Goal: Information Seeking & Learning: Check status

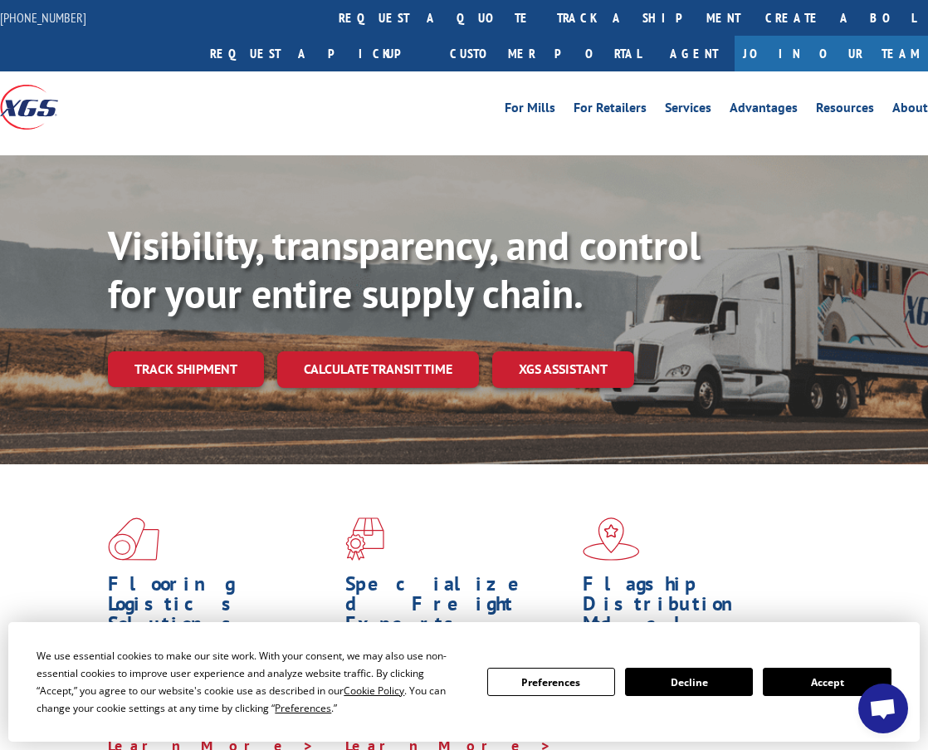
click at [848, 684] on button "Accept" at bounding box center [827, 681] width 128 height 28
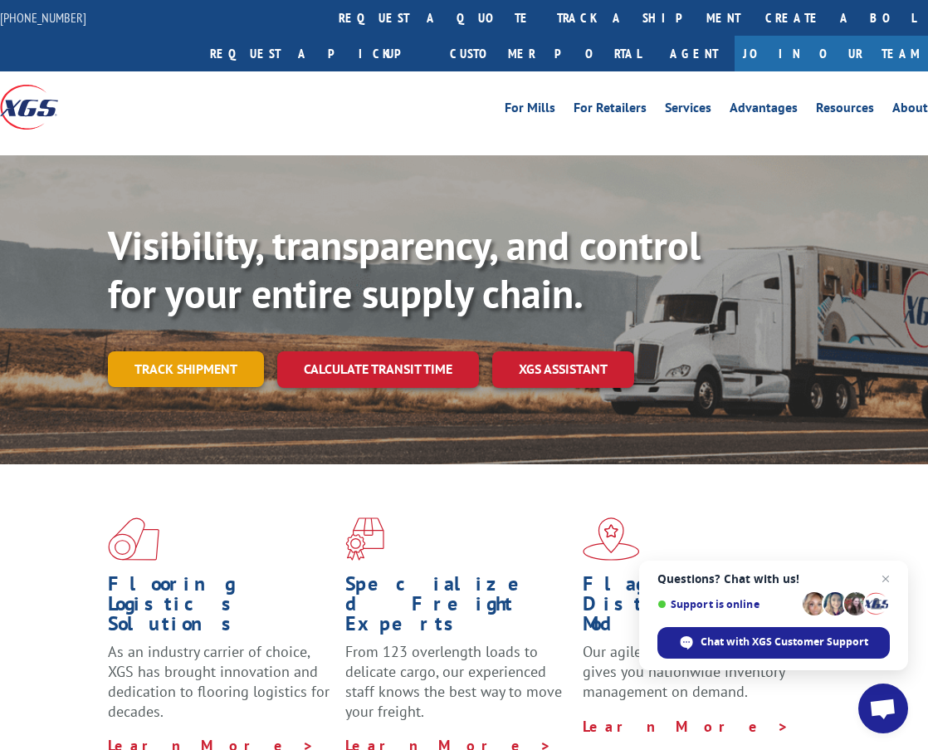
click at [183, 351] on link "Track shipment" at bounding box center [186, 368] width 156 height 35
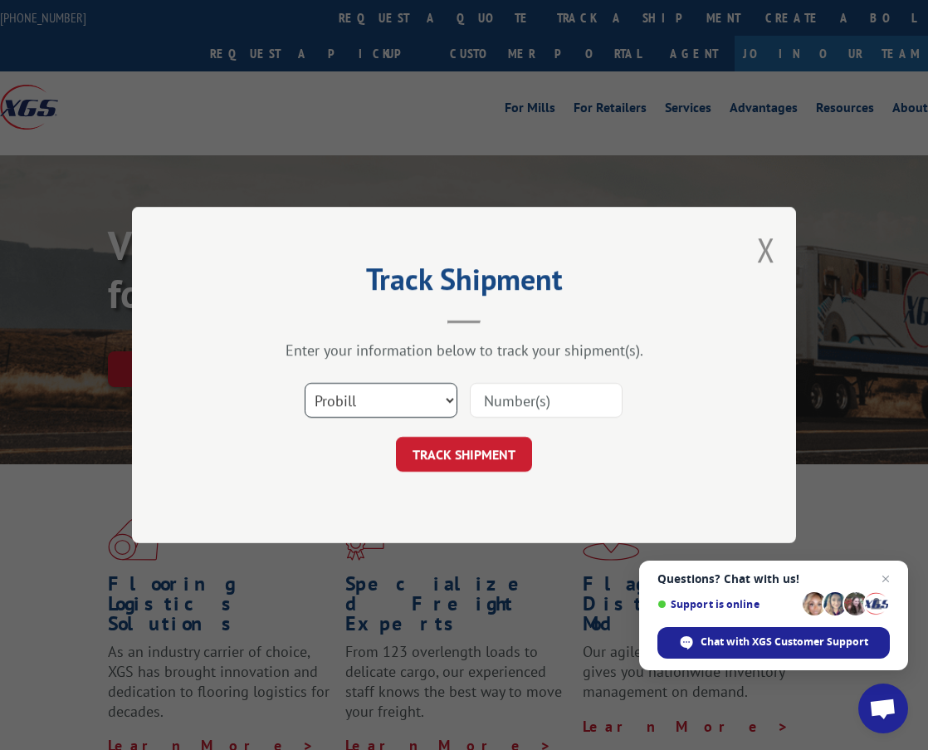
click at [369, 406] on select "Select category... Probill BOL PO" at bounding box center [381, 400] width 153 height 35
click at [595, 397] on input at bounding box center [546, 400] width 153 height 35
paste input "17235325BOL"
type input "17235325BOL"
click at [482, 472] on div "Track Shipment Enter your information below to track your shipment(s). Select c…" at bounding box center [464, 375] width 664 height 336
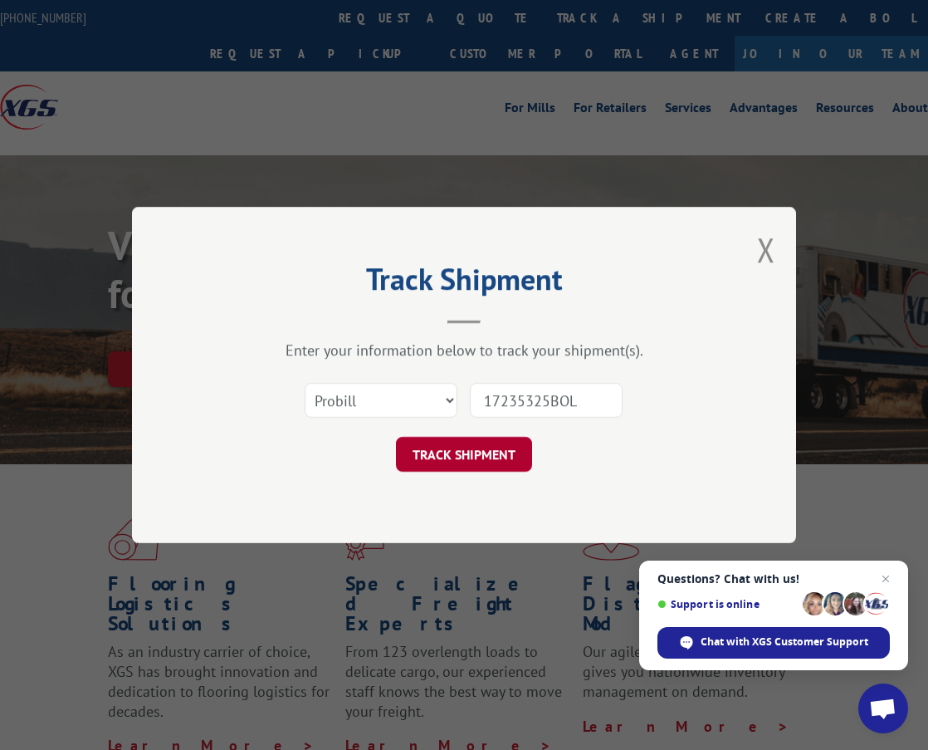
click at [461, 448] on button "TRACK SHIPMENT" at bounding box center [464, 454] width 136 height 35
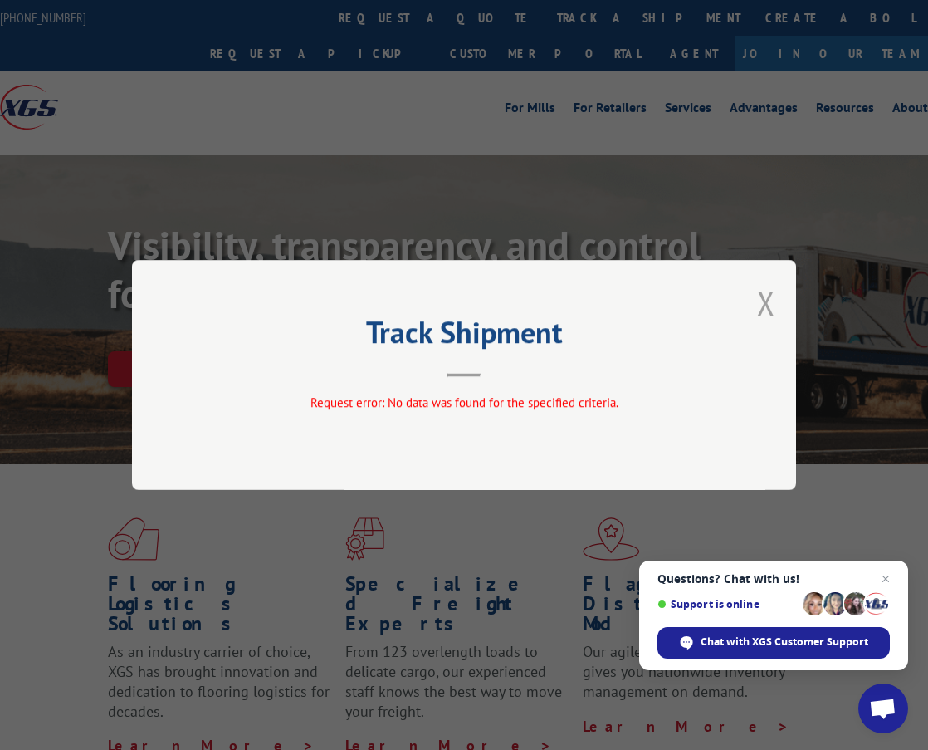
click at [762, 299] on button "Close modal" at bounding box center [766, 303] width 18 height 44
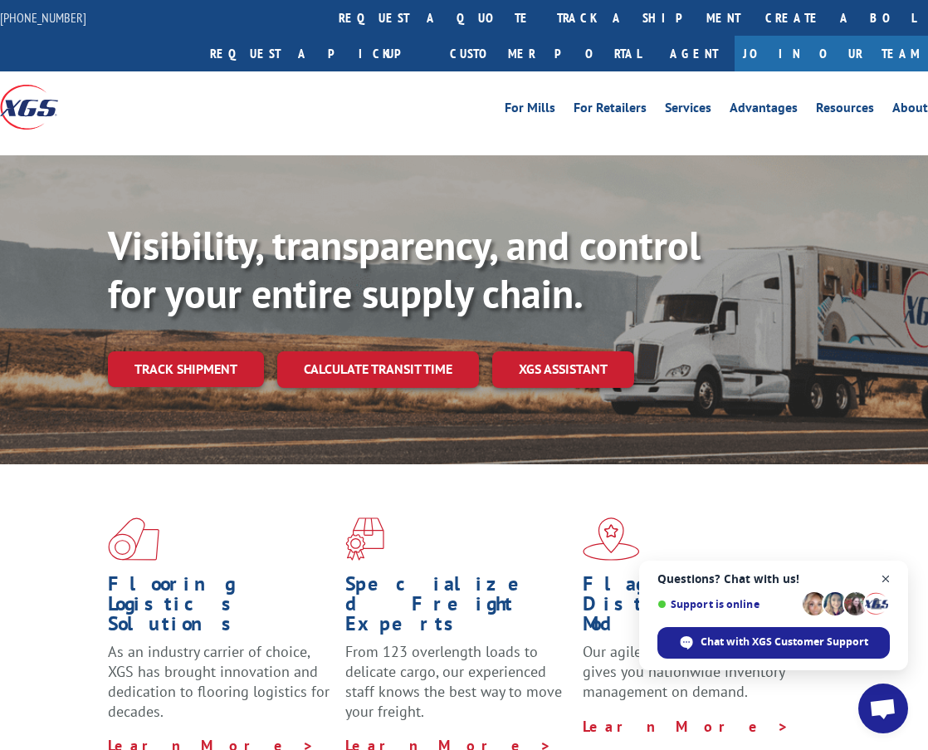
click at [885, 582] on span "Close chat" at bounding box center [886, 579] width 21 height 21
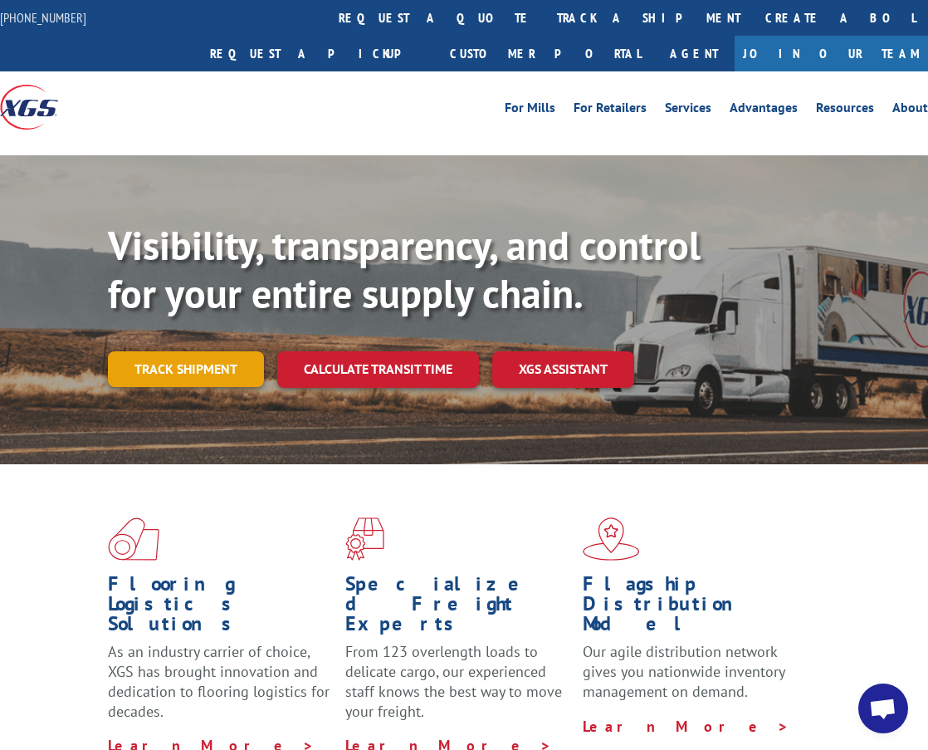
click at [210, 351] on link "Track shipment" at bounding box center [186, 368] width 156 height 35
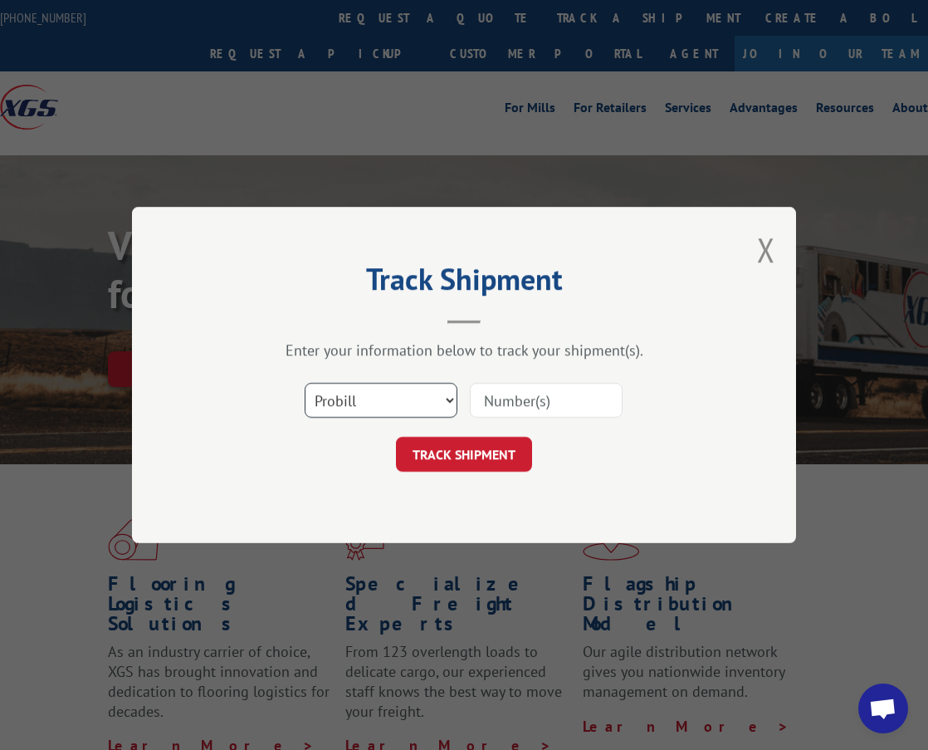
click at [443, 401] on select "Select category... Probill BOL PO" at bounding box center [381, 400] width 153 height 35
select select "po"
click at [305, 383] on select "Select category... Probill BOL PO" at bounding box center [381, 400] width 153 height 35
click at [538, 407] on input at bounding box center [546, 400] width 153 height 35
paste input "17235325BOL"
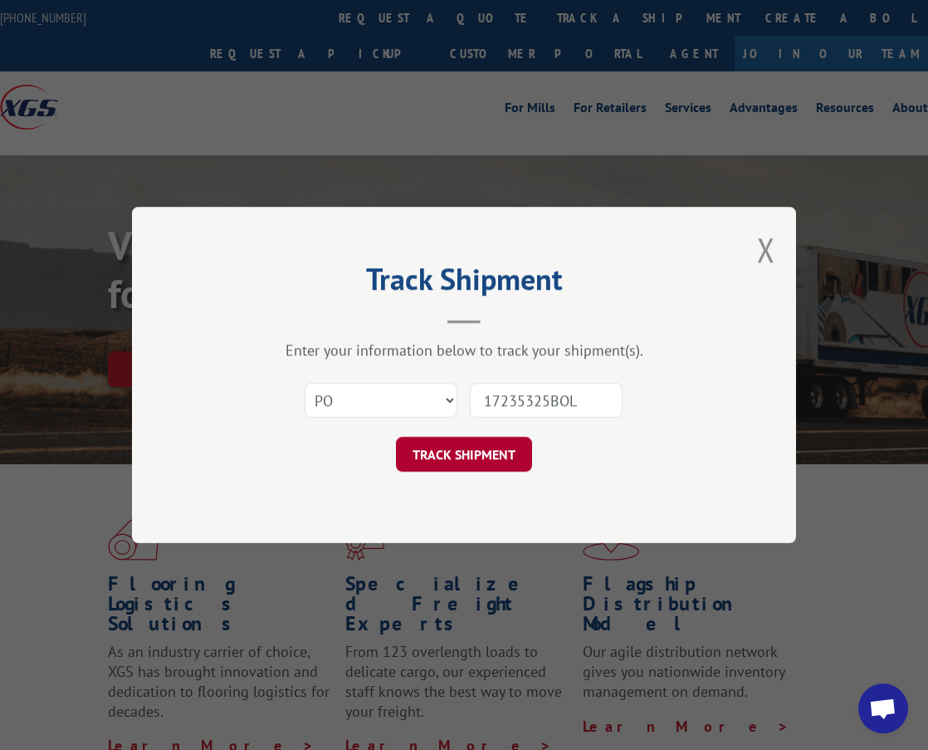
type input "17235325BOL"
click at [491, 467] on button "TRACK SHIPMENT" at bounding box center [464, 454] width 136 height 35
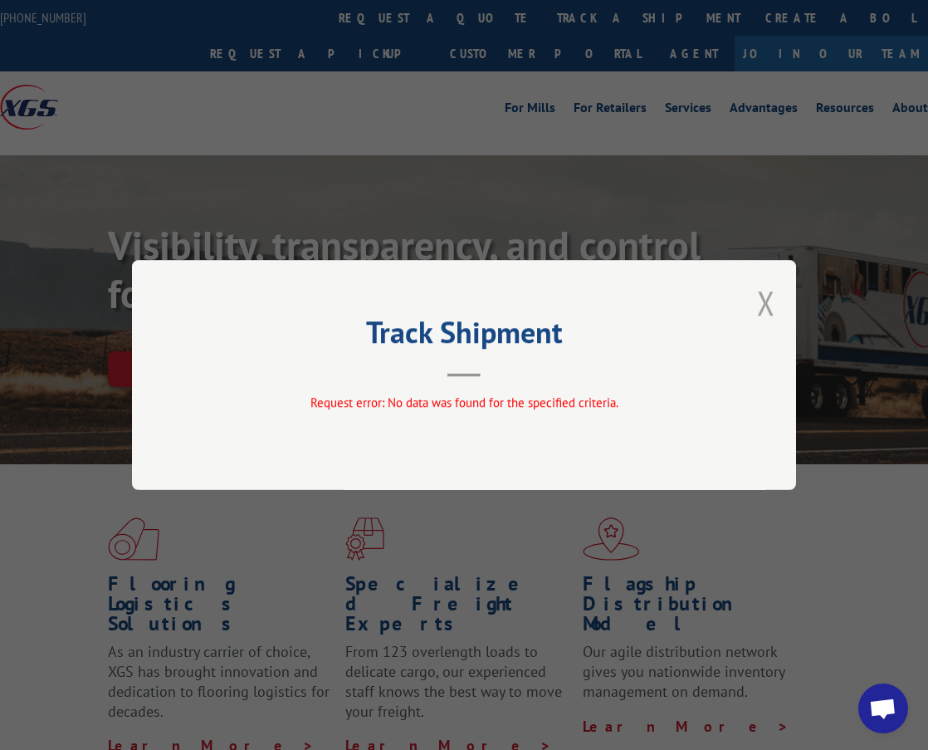
click at [775, 304] on div "Track Shipment Request error: No data was found for the specified criteria." at bounding box center [464, 375] width 664 height 230
click at [780, 300] on div "Track Shipment Request error: No data was found for the specified criteria." at bounding box center [464, 375] width 664 height 230
click at [765, 301] on button "Close modal" at bounding box center [766, 303] width 18 height 44
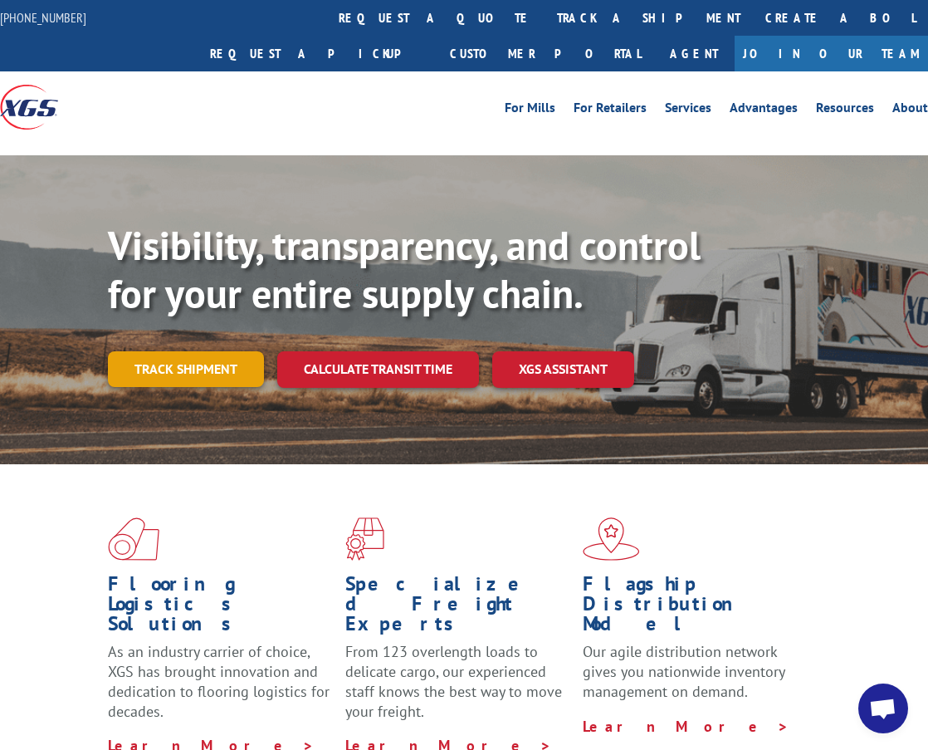
click at [210, 351] on link "Track shipment" at bounding box center [186, 368] width 156 height 35
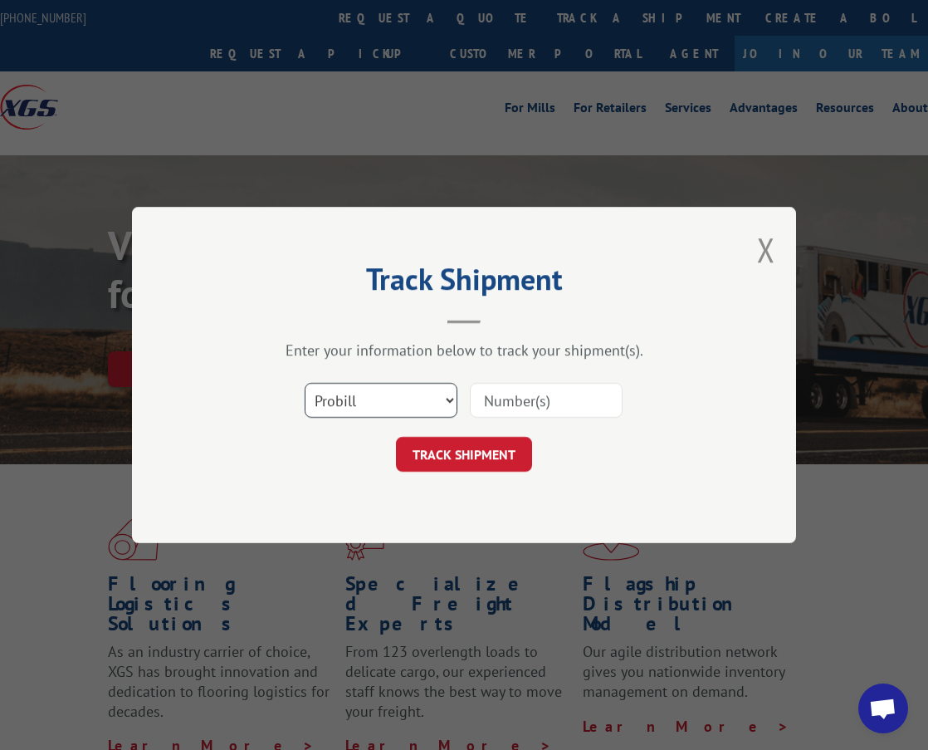
click at [339, 399] on select "Select category... Probill BOL PO" at bounding box center [381, 400] width 153 height 35
select select "bol"
click at [305, 383] on select "Select category... Probill BOL PO" at bounding box center [381, 400] width 153 height 35
click at [531, 402] on input at bounding box center [546, 400] width 153 height 35
paste input "17235325BOL"
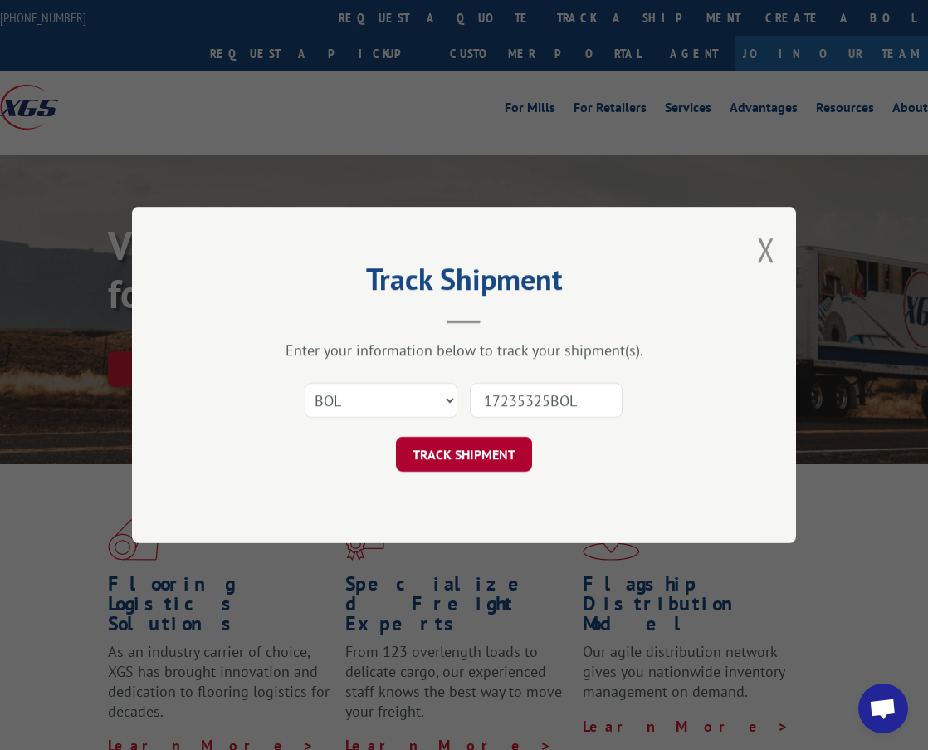
type input "17235325BOL"
click at [467, 464] on button "TRACK SHIPMENT" at bounding box center [464, 454] width 136 height 35
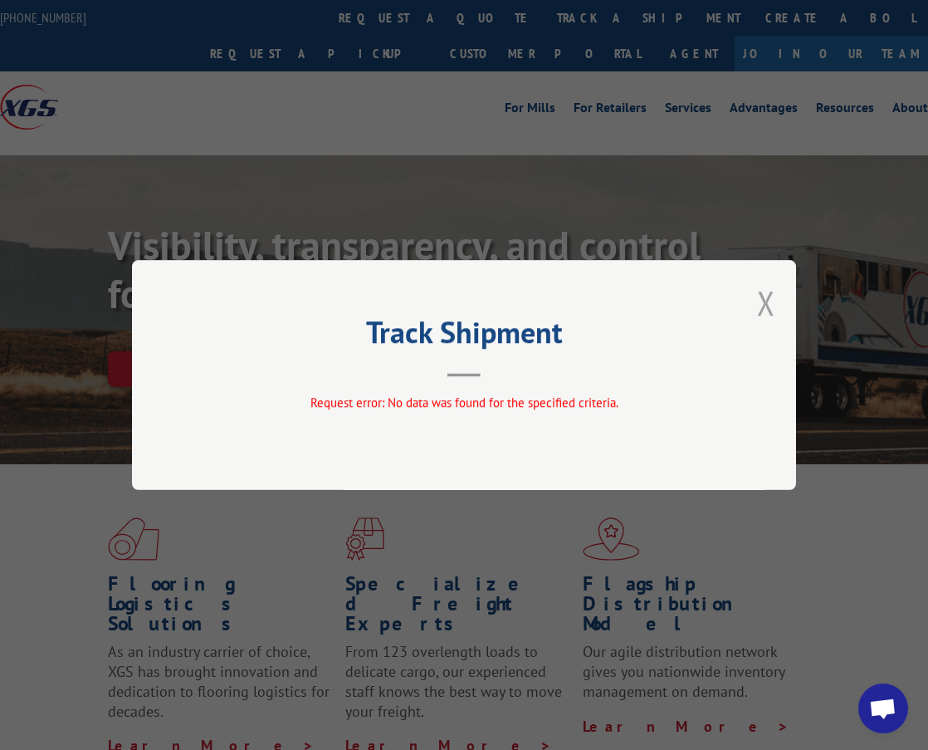
click at [771, 302] on button "Close modal" at bounding box center [766, 303] width 18 height 44
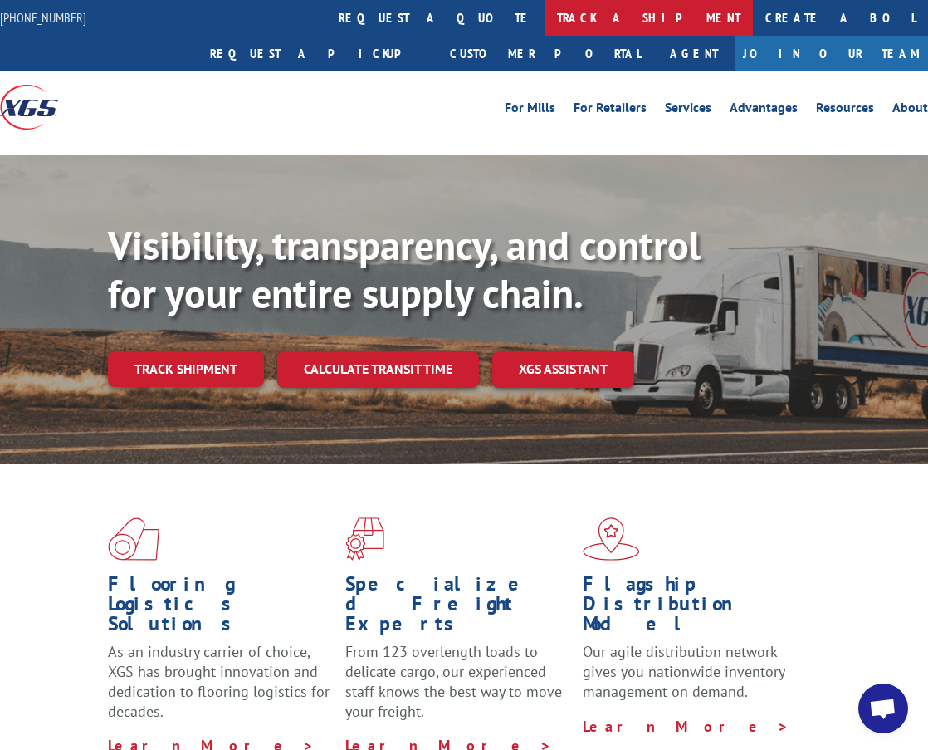
click at [545, 31] on link "track a shipment" at bounding box center [649, 18] width 208 height 36
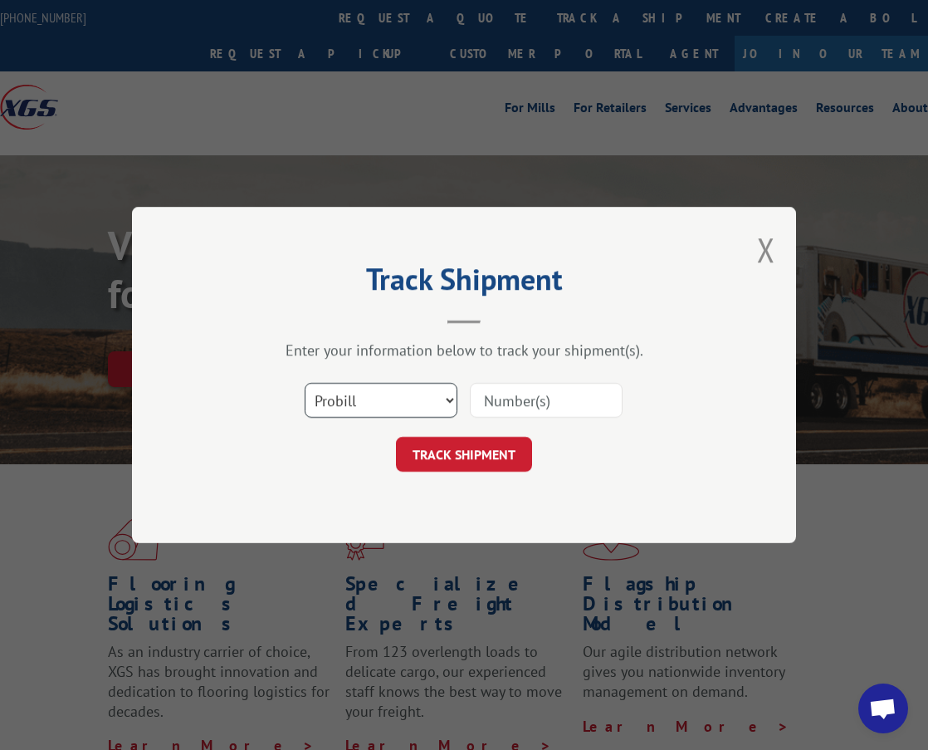
click at [443, 399] on select "Select category... Probill BOL PO" at bounding box center [381, 400] width 153 height 35
click at [305, 383] on select "Select category... Probill BOL PO" at bounding box center [381, 400] width 153 height 35
click at [413, 383] on select "Select category... Probill BOL PO" at bounding box center [381, 400] width 153 height 35
click at [756, 242] on div "Track Shipment Enter your information below to track your shipment(s). Select c…" at bounding box center [464, 375] width 664 height 336
click at [758, 252] on div "Track Shipment Enter your information below to track your shipment(s). Select c…" at bounding box center [464, 375] width 664 height 336
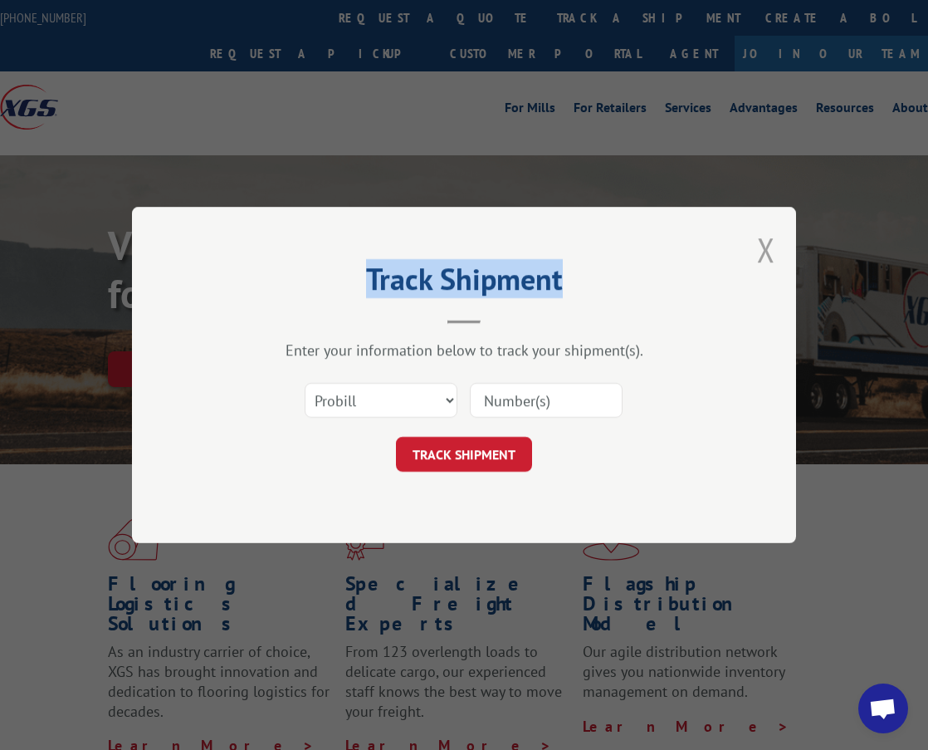
click at [763, 252] on button "Close modal" at bounding box center [766, 249] width 18 height 44
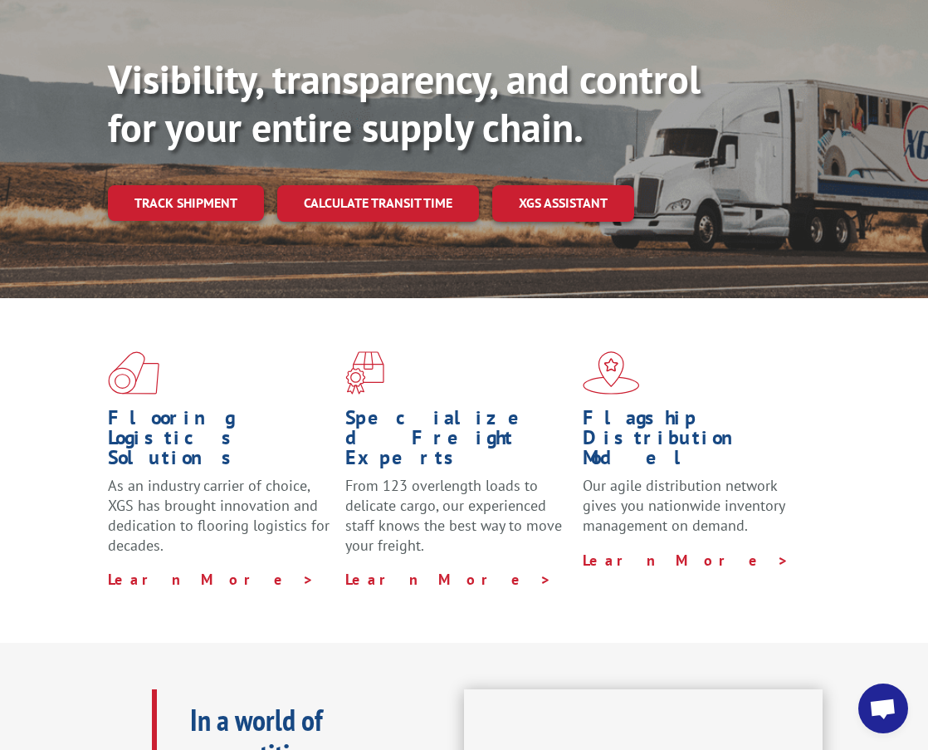
scroll to position [249, 0]
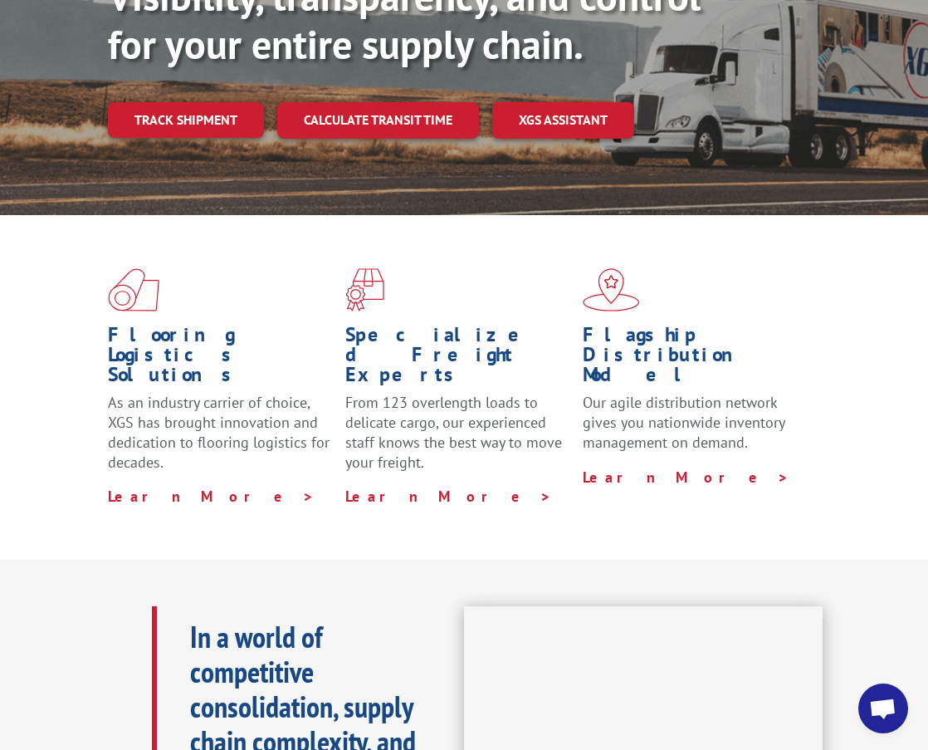
click at [61, 357] on div "Flooring Logistics Solutions As an industry carrier of choice, XGS has brought …" at bounding box center [464, 387] width 928 height 345
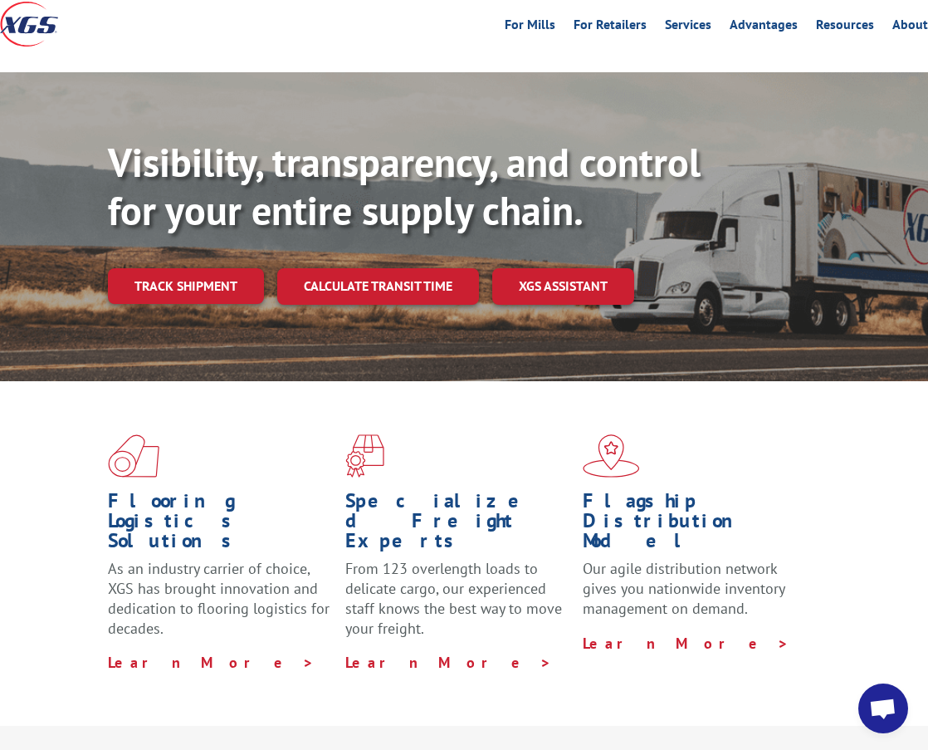
scroll to position [0, 0]
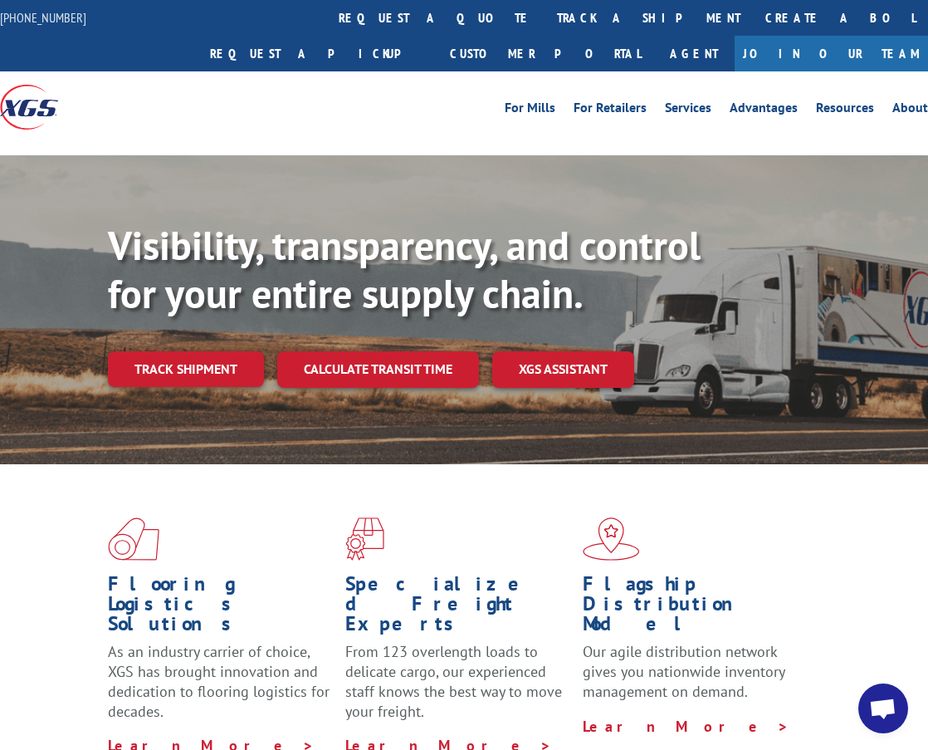
drag, startPoint x: 90, startPoint y: 250, endPoint x: 89, endPoint y: 128, distance: 122.1
click at [90, 245] on div "Visibility, transparency, and control for your entire supply chain. Track shipm…" at bounding box center [464, 325] width 928 height 341
click at [237, 351] on link "Track shipment" at bounding box center [186, 368] width 156 height 35
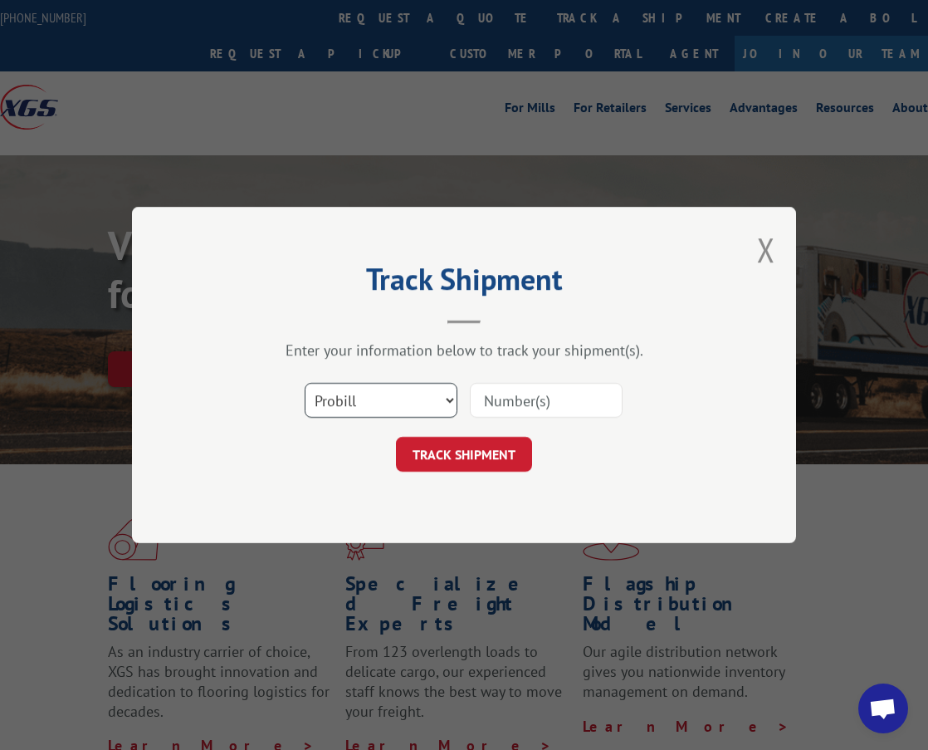
click at [440, 391] on select "Select category... Probill BOL PO" at bounding box center [381, 400] width 153 height 35
click at [395, 558] on div "Track Shipment Enter your information below to track your shipment(s). Select c…" at bounding box center [464, 375] width 928 height 750
click at [399, 399] on select "Select category... Probill BOL PO" at bounding box center [381, 400] width 153 height 35
select select "bol"
click at [305, 383] on select "Select category... Probill BOL PO" at bounding box center [381, 400] width 153 height 35
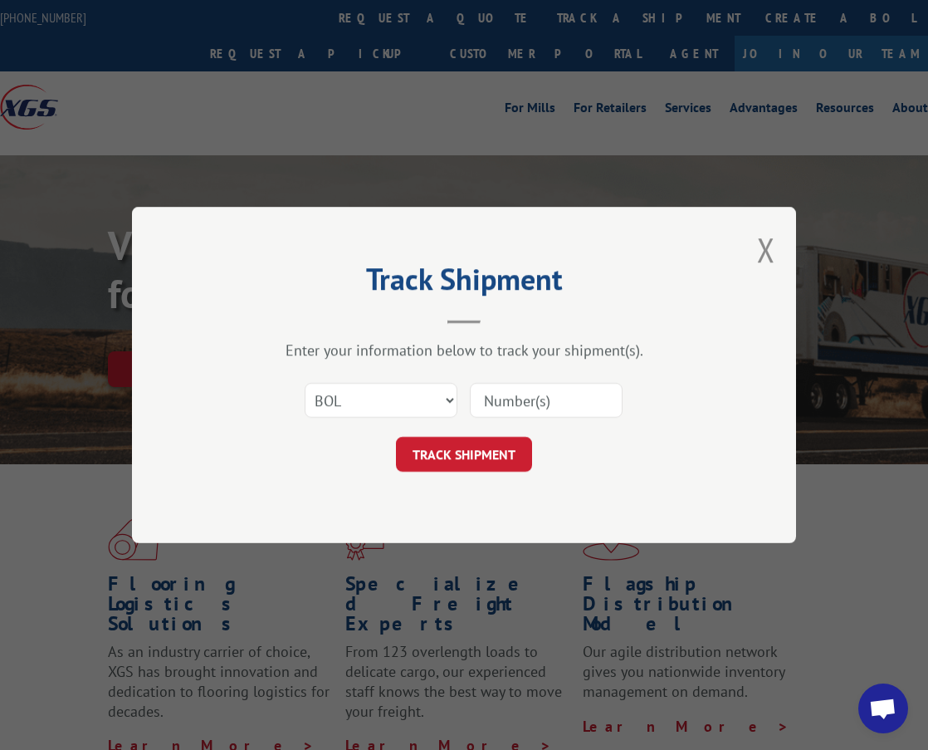
click at [520, 404] on input at bounding box center [546, 400] width 153 height 35
paste input "17235325BOL"
type input "17235325"
click at [425, 462] on button "TRACK SHIPMENT" at bounding box center [464, 454] width 136 height 35
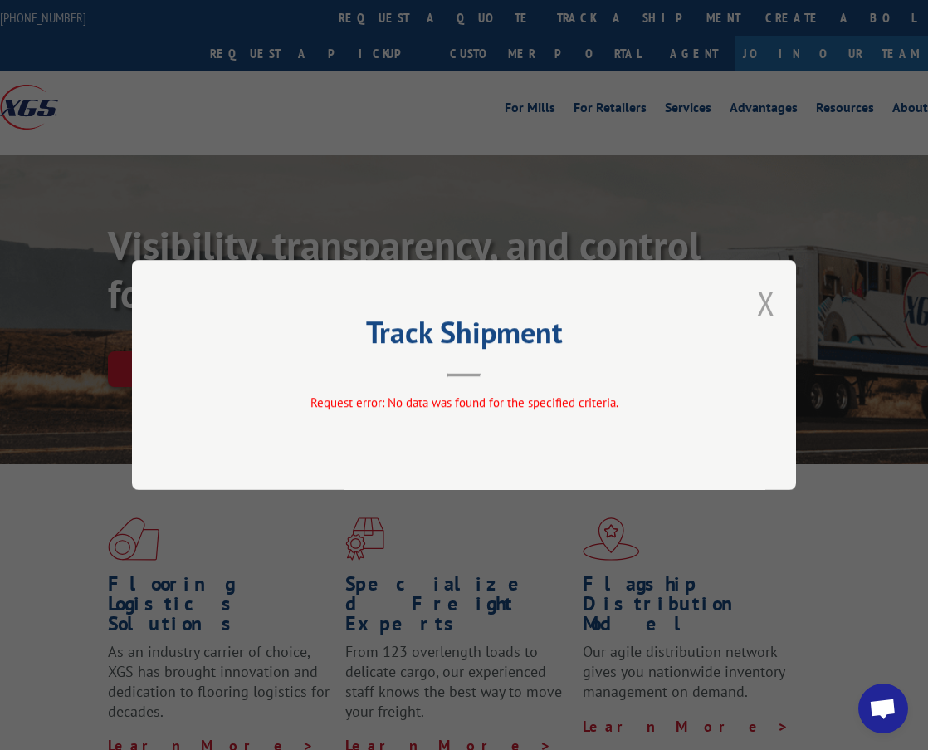
click at [770, 300] on button "Close modal" at bounding box center [766, 303] width 18 height 44
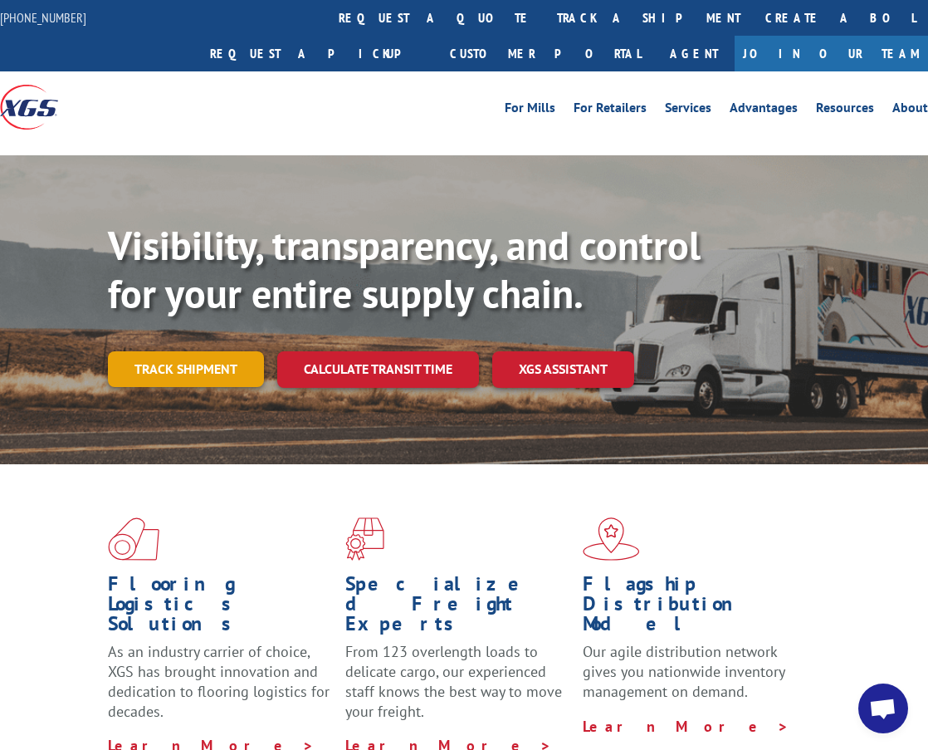
click at [222, 351] on link "Track shipment" at bounding box center [186, 368] width 156 height 35
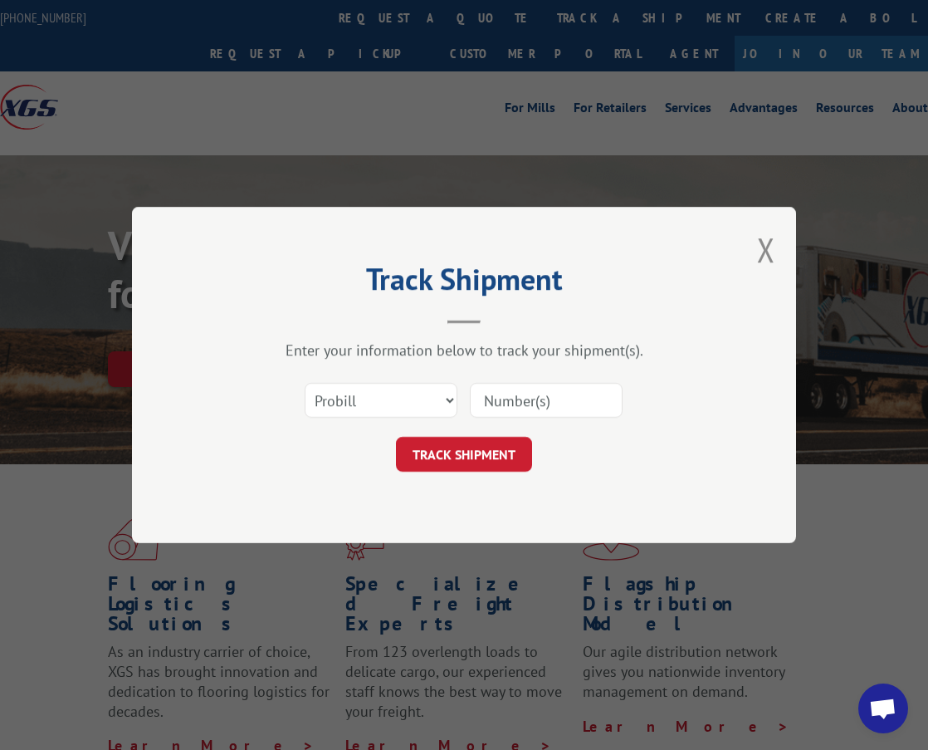
click at [500, 399] on input at bounding box center [546, 400] width 153 height 35
paste input "17235325BOL"
type input "17235325BOL"
drag, startPoint x: 430, startPoint y: 404, endPoint x: 443, endPoint y: 402, distance: 12.7
click at [434, 404] on select "Select category... Probill BOL PO" at bounding box center [381, 400] width 153 height 35
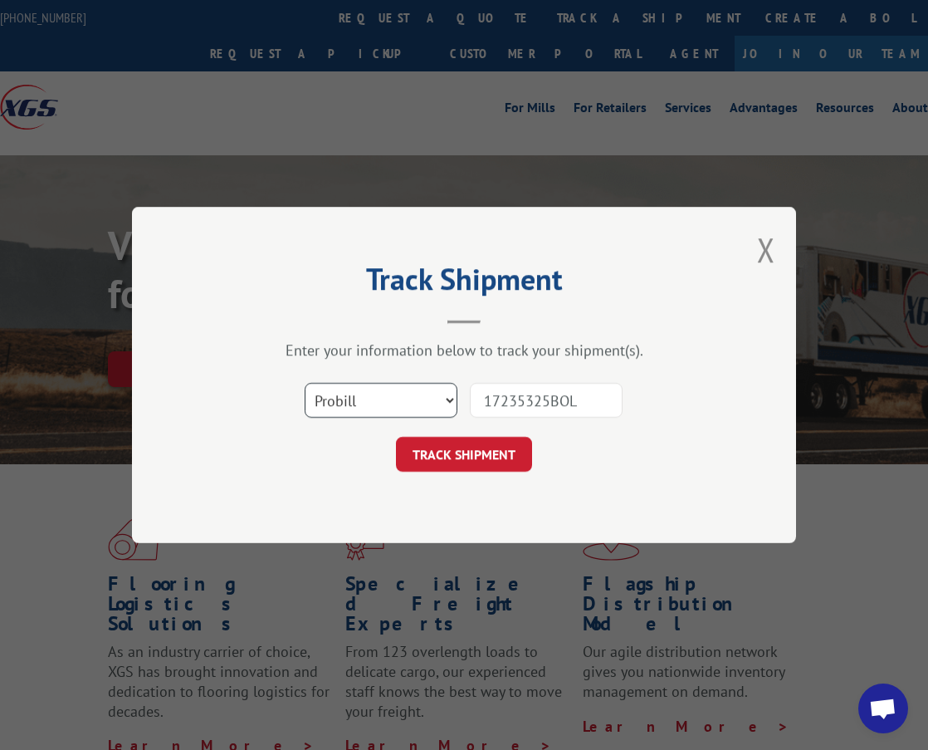
select select "bol"
click at [305, 383] on select "Select category... Probill BOL PO" at bounding box center [381, 400] width 153 height 35
click at [428, 467] on button "TRACK SHIPMENT" at bounding box center [464, 454] width 136 height 35
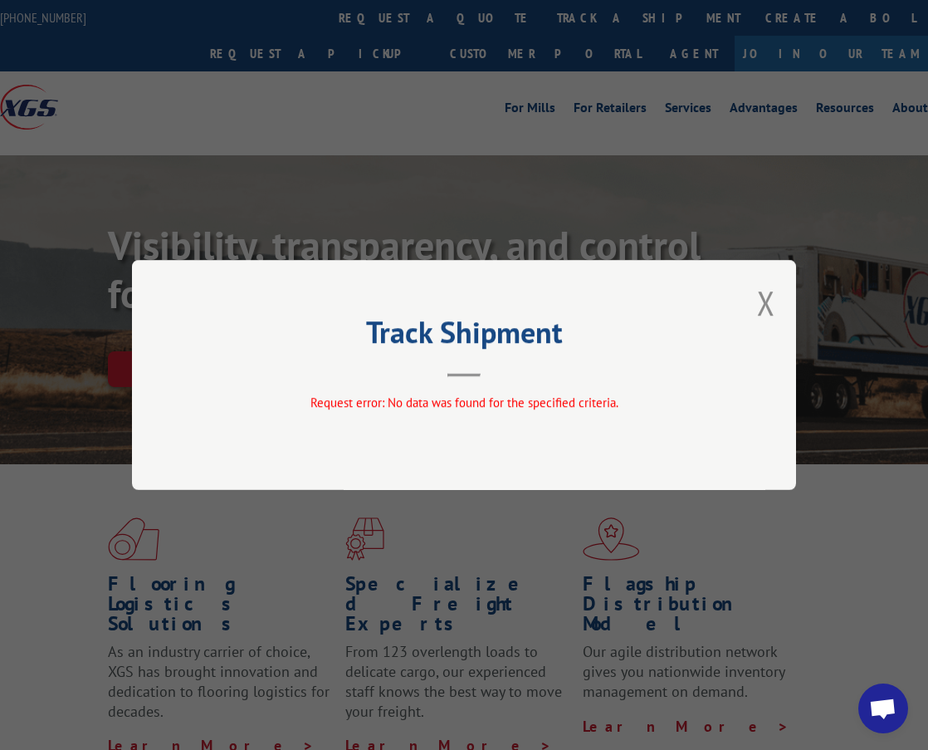
click at [136, 337] on div "Track Shipment Request error: No data was found for the specified criteria." at bounding box center [464, 375] width 664 height 230
drag, startPoint x: 771, startPoint y: 299, endPoint x: 756, endPoint y: 306, distance: 16.4
click at [770, 299] on button "Close modal" at bounding box center [766, 303] width 18 height 44
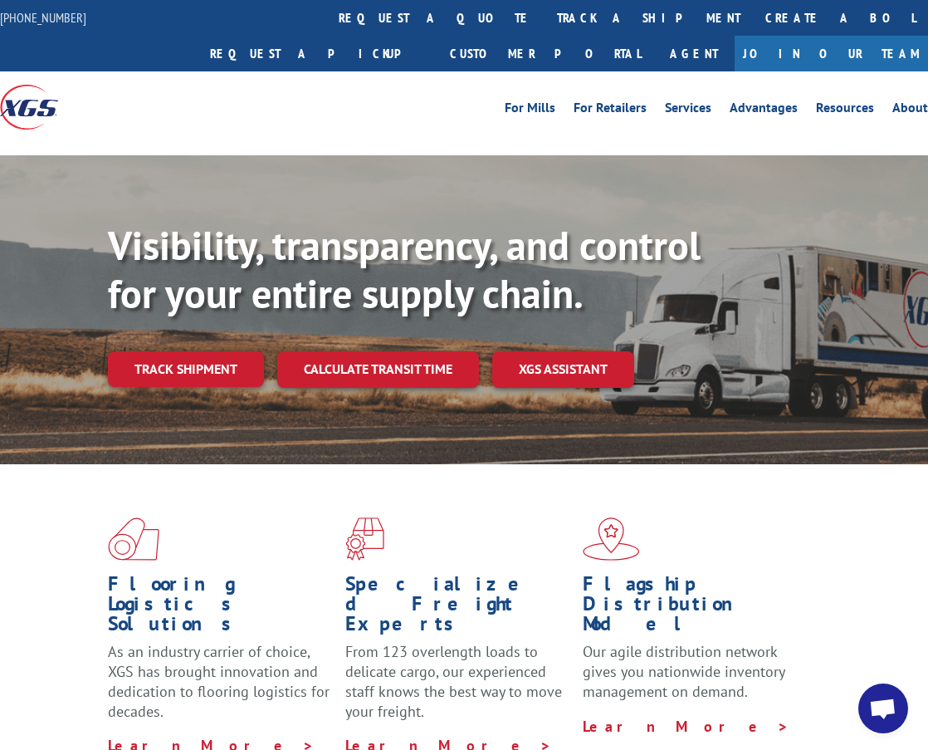
click at [207, 313] on div "Visibility, transparency, and control for your entire supply chain. Track shipm…" at bounding box center [518, 338] width 820 height 232
click at [212, 351] on link "Track shipment" at bounding box center [186, 368] width 156 height 35
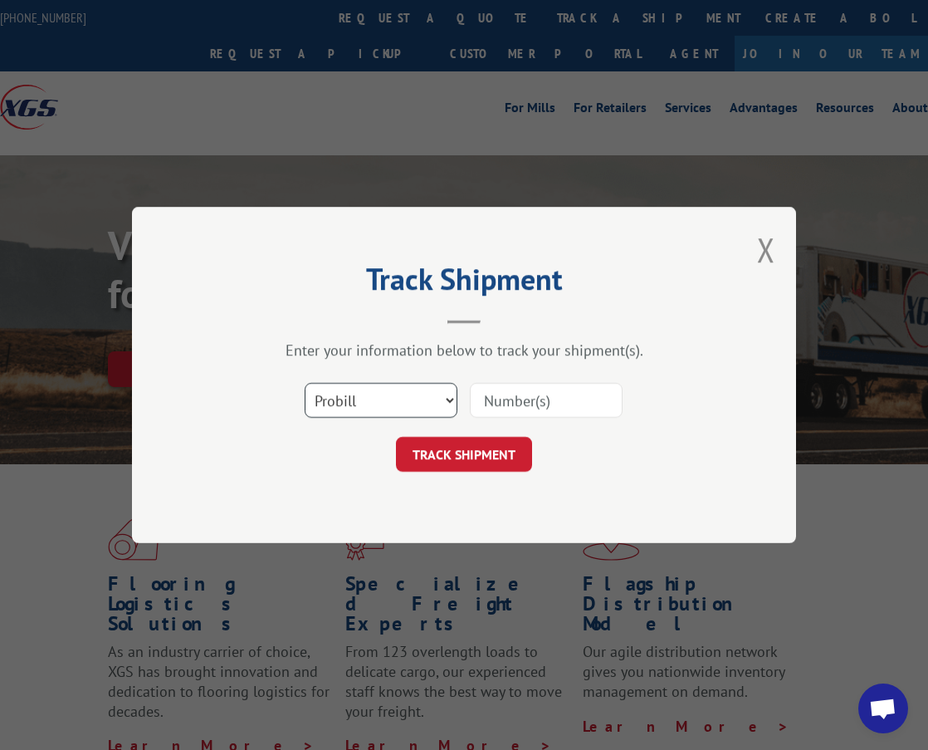
click at [415, 408] on select "Select category... Probill BOL PO" at bounding box center [381, 400] width 153 height 35
select select "po"
click at [305, 383] on select "Select category... Probill BOL PO" at bounding box center [381, 400] width 153 height 35
click at [502, 399] on input at bounding box center [546, 400] width 153 height 35
paste input "17580533"
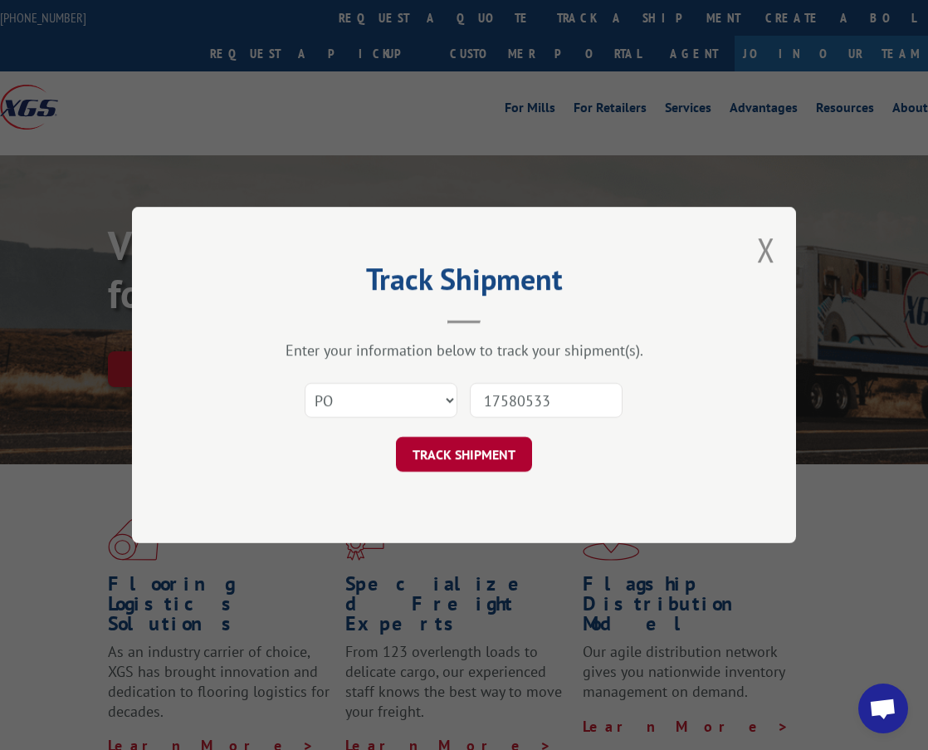
type input "17580533"
click at [485, 470] on button "TRACK SHIPMENT" at bounding box center [464, 454] width 136 height 35
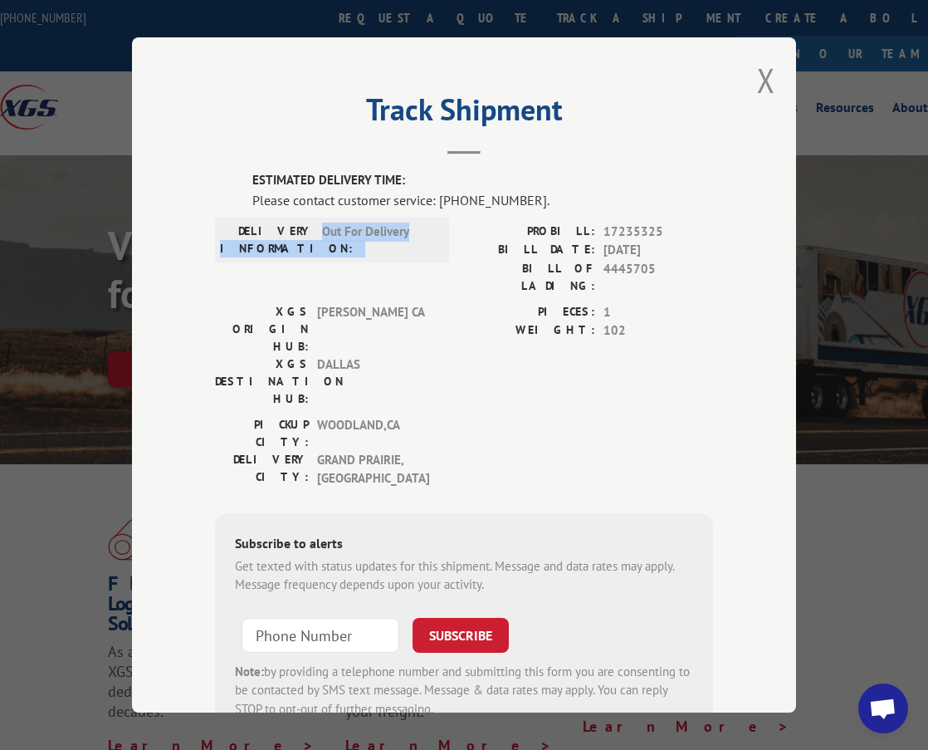
drag, startPoint x: 306, startPoint y: 228, endPoint x: 418, endPoint y: 242, distance: 112.9
click at [418, 234] on div "DELIVERY INFORMATION: Out For Delivery" at bounding box center [332, 239] width 224 height 35
click at [433, 355] on div "XGS DESTINATION HUB: DALLAS" at bounding box center [327, 381] width 224 height 52
drag, startPoint x: 309, startPoint y: 291, endPoint x: 357, endPoint y: 294, distance: 48.2
click at [357, 303] on div "XGS ORIGIN HUB: TRACY CA" at bounding box center [327, 329] width 224 height 52
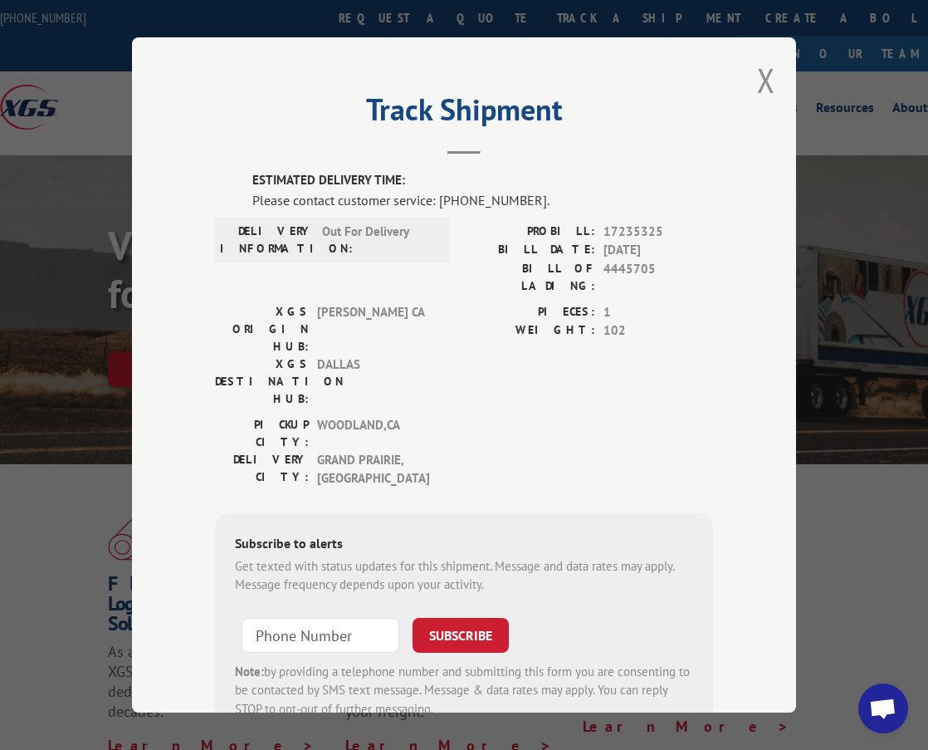
click at [355, 336] on div "XGS ORIGIN HUB: TRACY CA XGS DESTINATION HUB: DALLAS" at bounding box center [327, 359] width 224 height 113
drag, startPoint x: 307, startPoint y: 169, endPoint x: 438, endPoint y: 178, distance: 130.7
click at [423, 174] on label "ESTIMATED DELIVERY TIME:" at bounding box center [482, 180] width 461 height 19
click at [438, 178] on label "ESTIMATED DELIVERY TIME:" at bounding box center [482, 180] width 461 height 19
drag, startPoint x: 418, startPoint y: 177, endPoint x: 532, endPoint y: 174, distance: 113.8
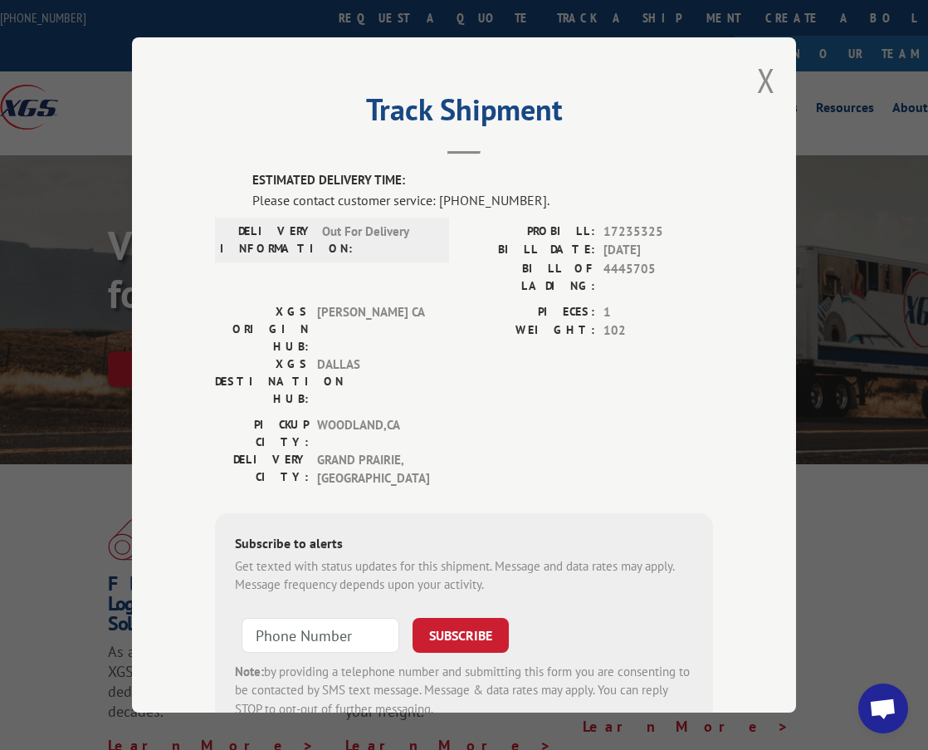
click at [532, 174] on label "ESTIMATED DELIVERY TIME:" at bounding box center [482, 180] width 461 height 19
click at [134, 555] on div "Track Shipment ESTIMATED DELIVERY TIME: Please contact customer service: (844) …" at bounding box center [464, 374] width 664 height 675
click at [312, 618] on input "+1 (___) ___-____" at bounding box center [321, 635] width 158 height 35
paste input "817) 680-5629"
type input "+1 (817) 680-5629"
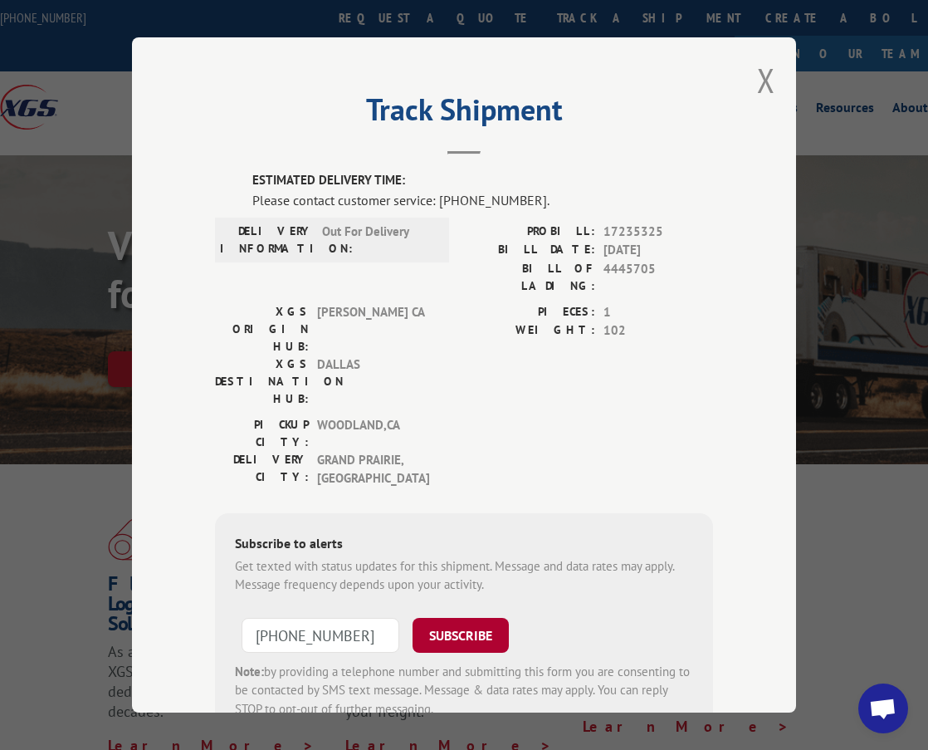
click at [428, 618] on button "SUBSCRIBE" at bounding box center [461, 635] width 96 height 35
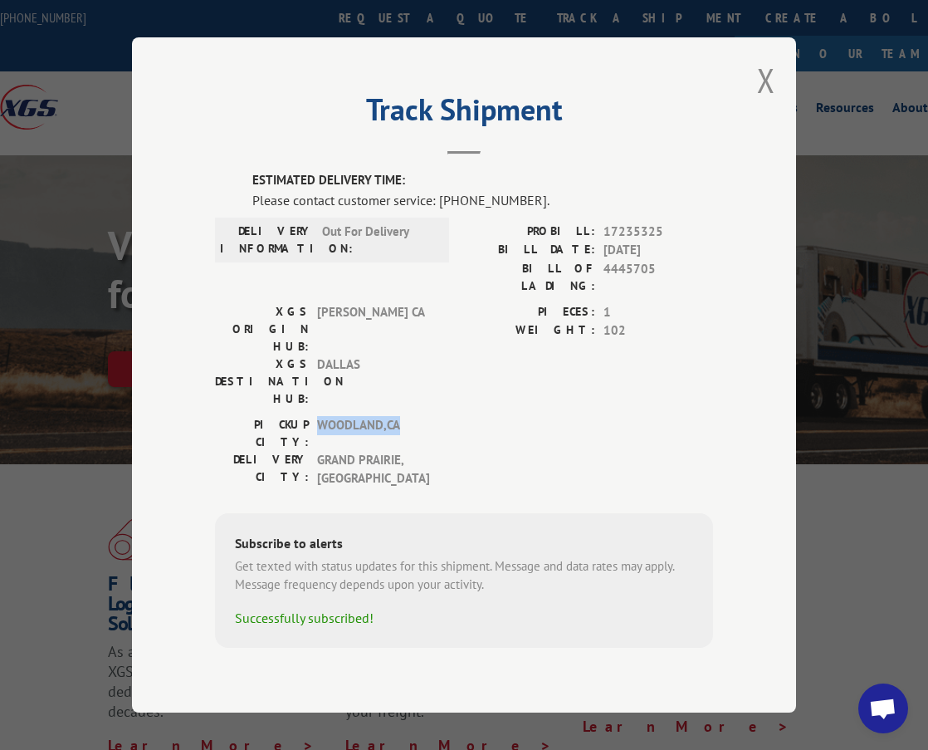
drag, startPoint x: 320, startPoint y: 380, endPoint x: 410, endPoint y: 382, distance: 90.5
click at [410, 416] on span "WOODLAND , CA" at bounding box center [373, 433] width 112 height 35
drag, startPoint x: 311, startPoint y: 407, endPoint x: 452, endPoint y: 406, distance: 142.0
click at [452, 416] on div "PICKUP CITY: WOODLAND , CA DELIVERY CITY: GRAND PRAIRIE , TX" at bounding box center [464, 456] width 498 height 81
click at [372, 355] on span "DALLAS" at bounding box center [373, 381] width 112 height 52
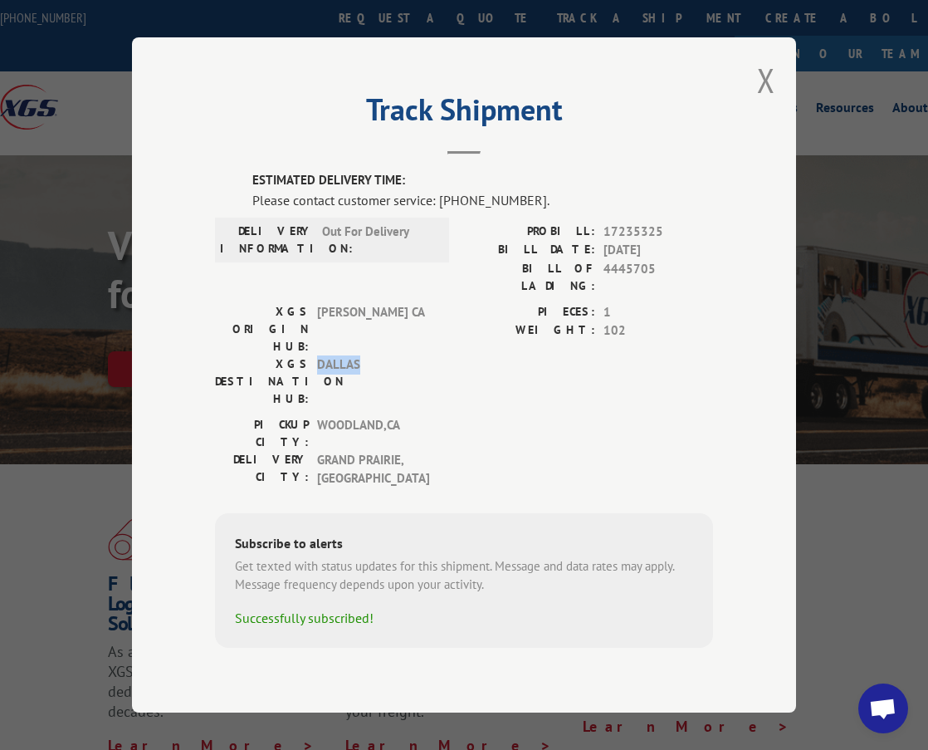
drag, startPoint x: 320, startPoint y: 340, endPoint x: 311, endPoint y: 325, distance: 17.1
click at [375, 355] on span "DALLAS" at bounding box center [373, 381] width 112 height 52
drag, startPoint x: 324, startPoint y: 315, endPoint x: 374, endPoint y: 316, distance: 49.8
click at [374, 316] on span "TRACY CA" at bounding box center [373, 329] width 112 height 52
click at [388, 355] on span "DALLAS" at bounding box center [373, 381] width 112 height 52
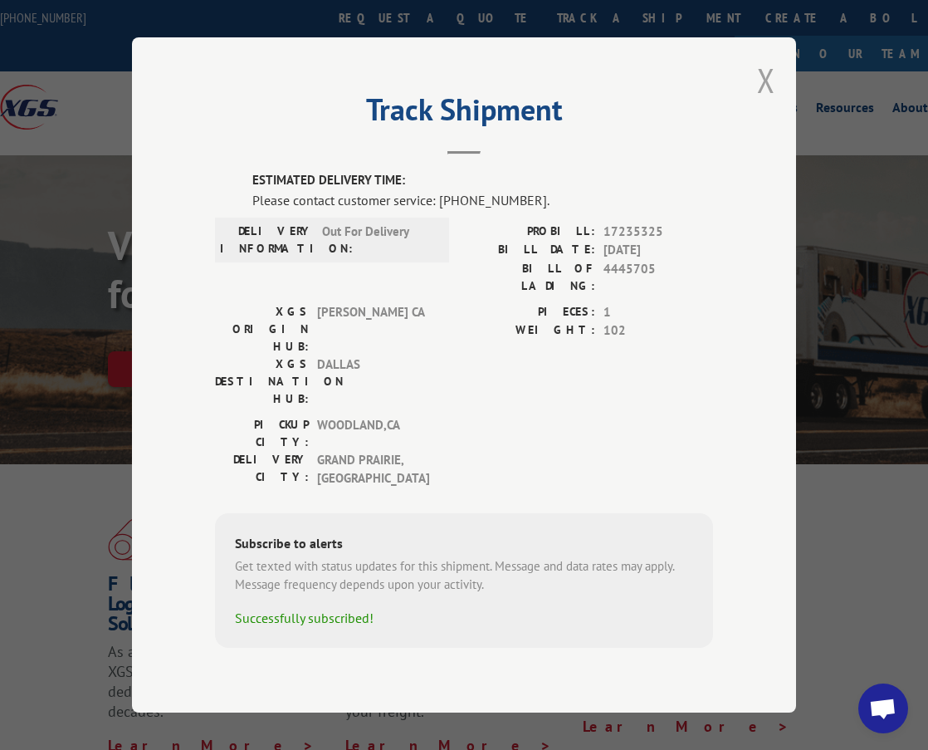
click at [767, 102] on button "Close modal" at bounding box center [766, 80] width 18 height 44
